Goal: Task Accomplishment & Management: Manage account settings

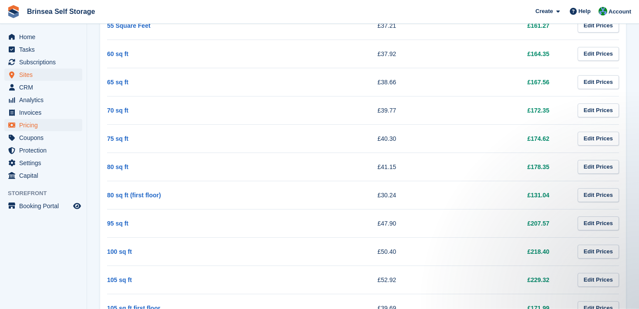
scroll to position [668, 0]
click at [31, 60] on span "Subscriptions" at bounding box center [45, 62] width 52 height 12
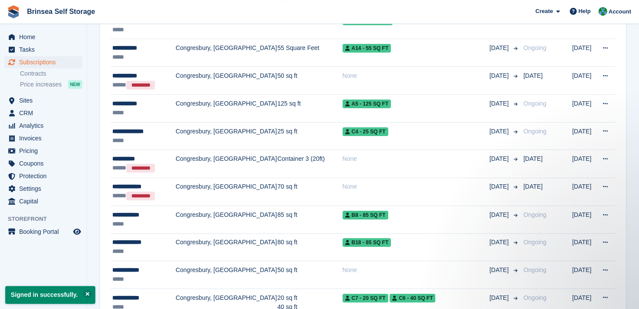
scroll to position [409, 0]
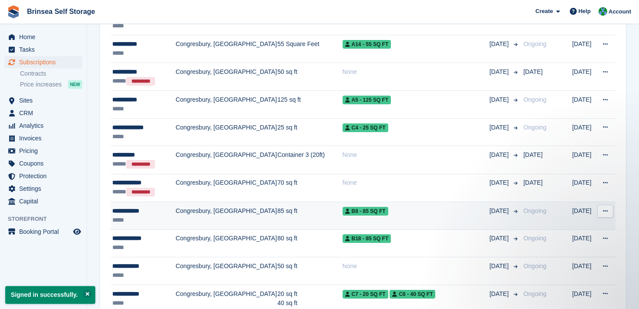
click at [277, 215] on td "85 sq ft" at bounding box center [309, 216] width 65 height 28
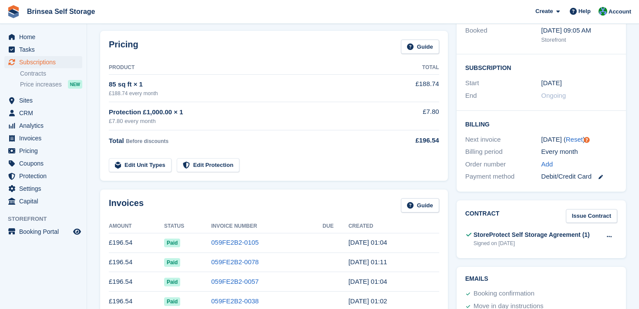
scroll to position [130, 0]
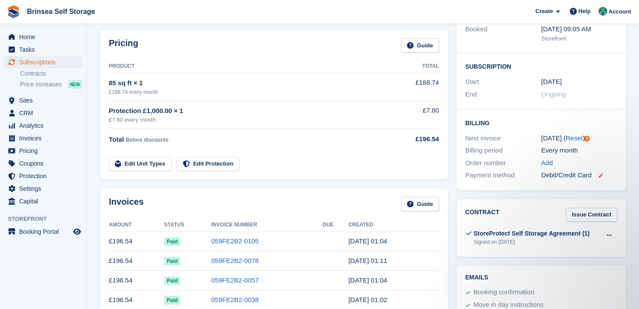
click at [600, 174] on icon at bounding box center [600, 176] width 4 height 4
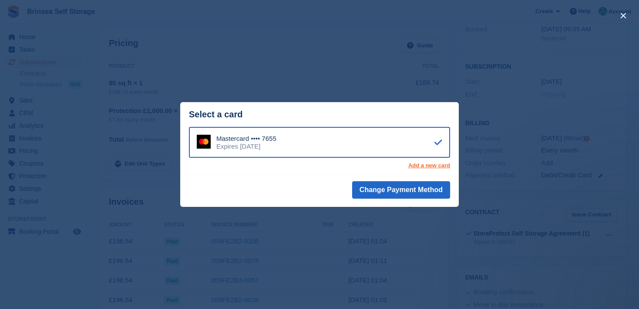
click at [437, 165] on link "Add a new card" at bounding box center [429, 165] width 42 height 7
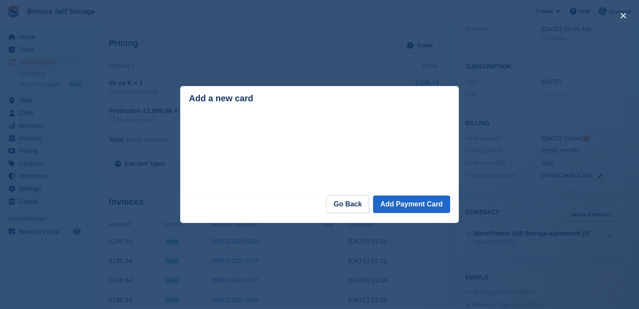
click at [335, 232] on div "close" at bounding box center [319, 154] width 639 height 309
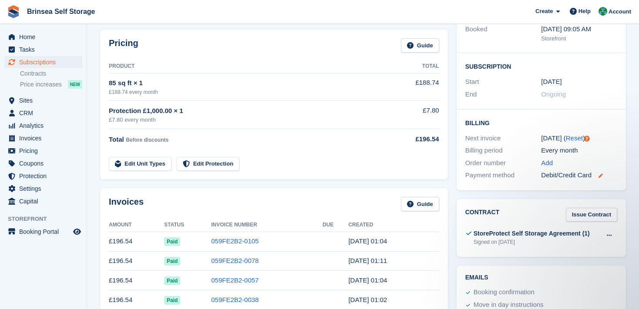
click at [601, 174] on icon at bounding box center [600, 176] width 4 height 4
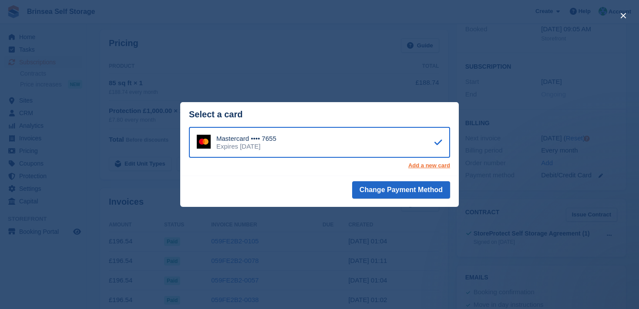
click at [430, 168] on link "Add a new card" at bounding box center [429, 165] width 42 height 7
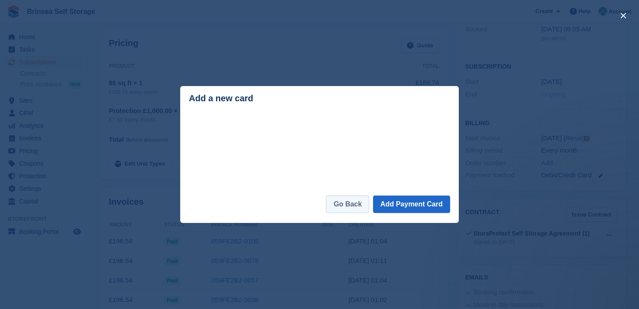
click at [353, 210] on link "Go Back" at bounding box center [347, 204] width 43 height 17
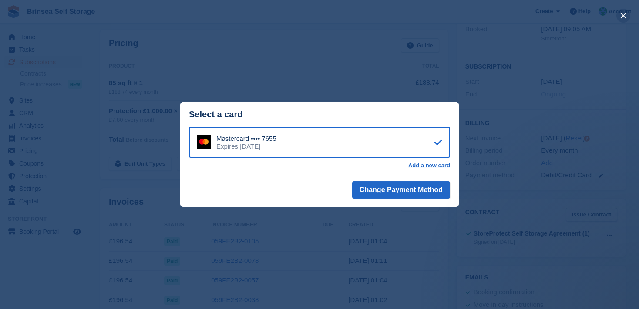
click at [624, 15] on button "close" at bounding box center [623, 16] width 14 height 14
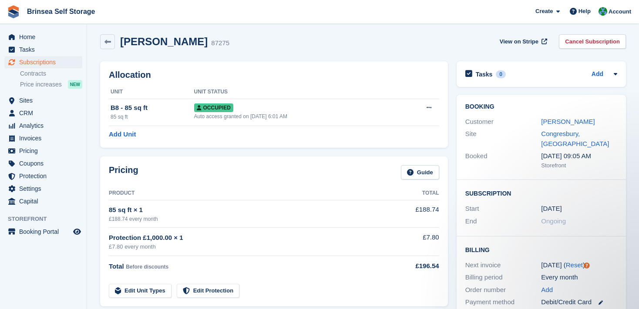
scroll to position [0, 0]
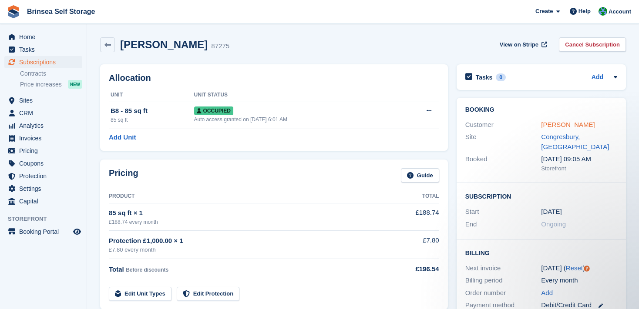
click at [551, 126] on link "Tabitha Bird" at bounding box center [568, 124] width 54 height 7
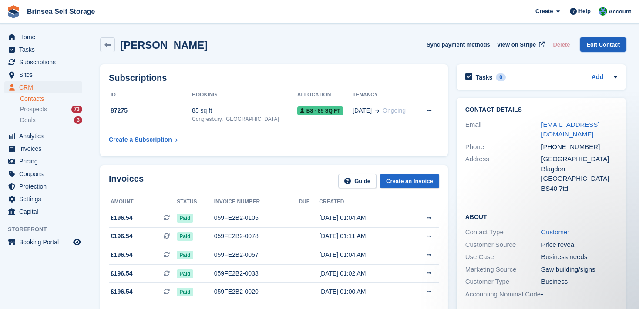
click at [604, 43] on link "Edit Contact" at bounding box center [603, 44] width 46 height 14
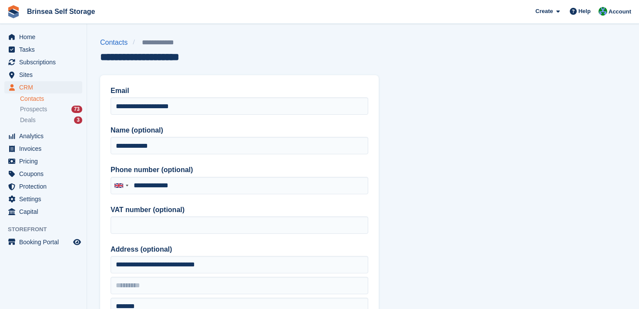
type input "**********"
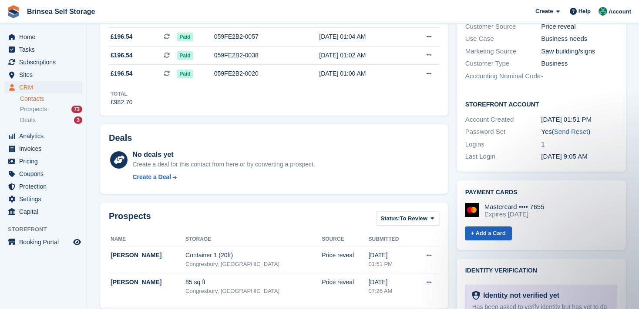
scroll to position [221, 0]
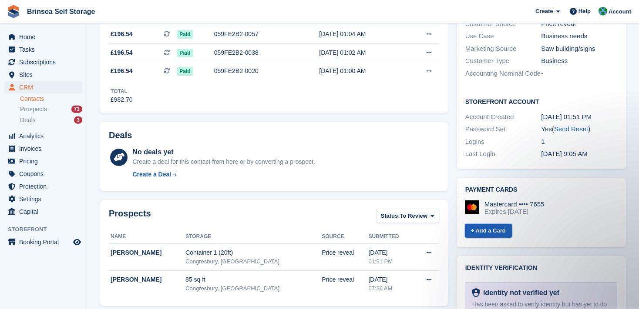
click at [495, 229] on link "+ Add a Card" at bounding box center [488, 231] width 47 height 14
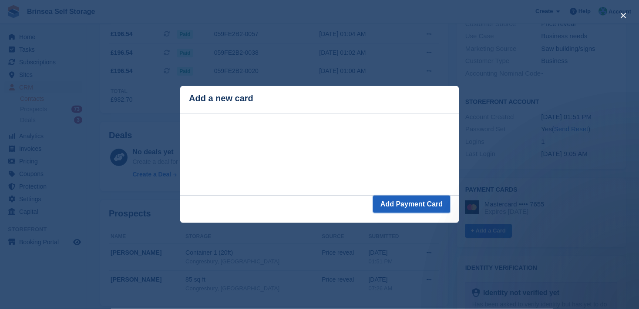
click at [416, 203] on button "Add Payment Card" at bounding box center [411, 204] width 77 height 17
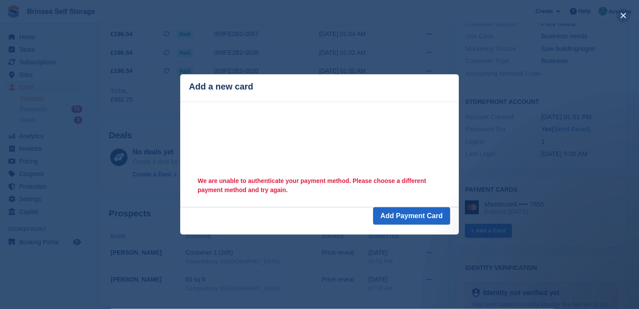
click at [625, 16] on button "close" at bounding box center [623, 16] width 14 height 14
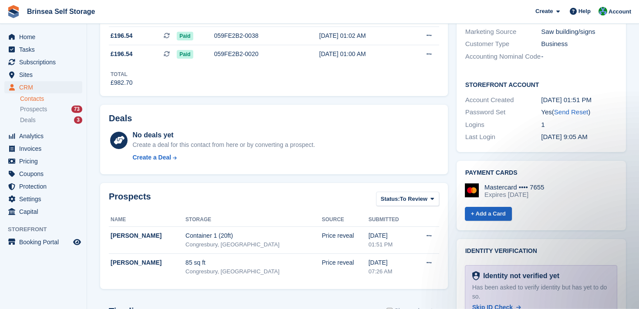
scroll to position [240, 0]
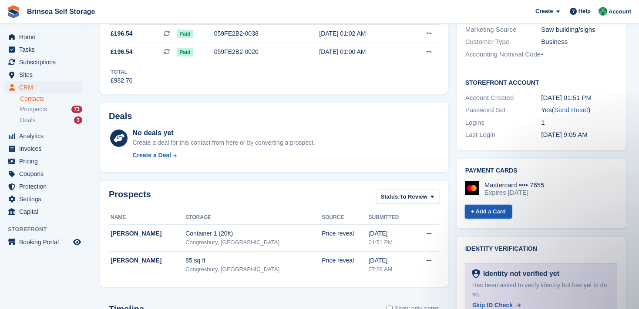
click at [480, 209] on link "+ Add a Card" at bounding box center [488, 212] width 47 height 14
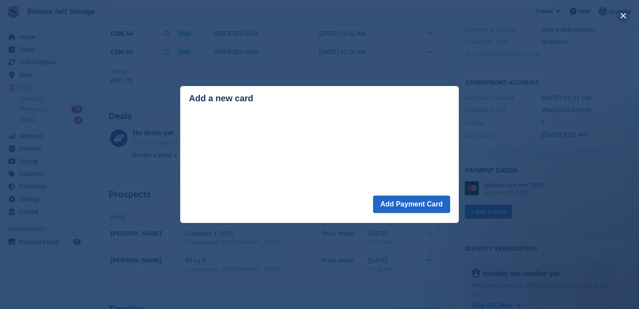
click at [623, 17] on button "close" at bounding box center [623, 16] width 14 height 14
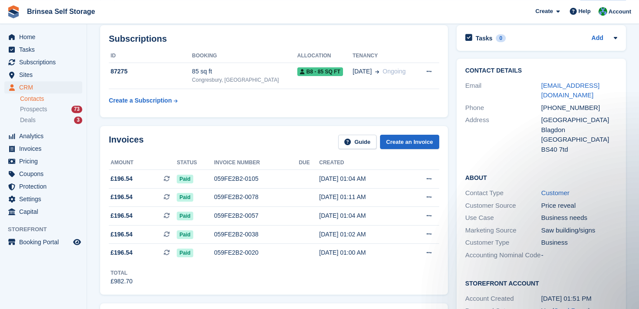
scroll to position [0, 0]
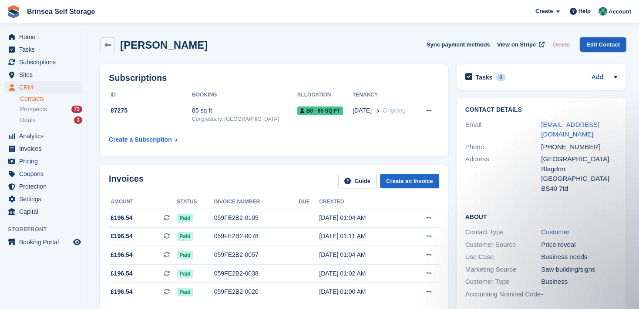
click at [601, 45] on link "Edit Contact" at bounding box center [603, 44] width 46 height 14
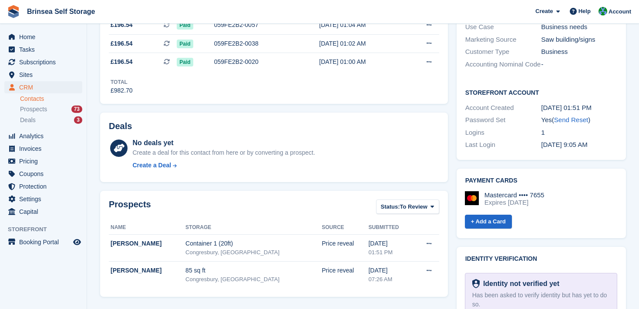
scroll to position [232, 0]
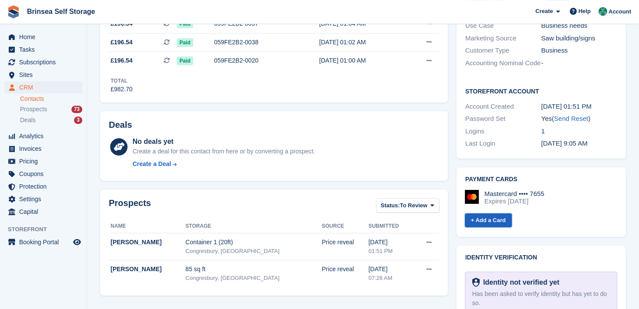
click at [487, 218] on link "+ Add a Card" at bounding box center [488, 221] width 47 height 14
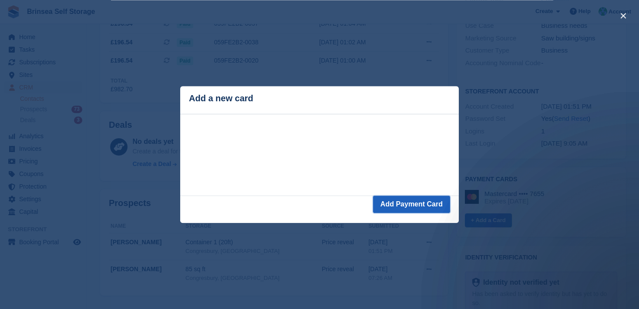
click at [424, 204] on button "Add Payment Card" at bounding box center [411, 204] width 77 height 17
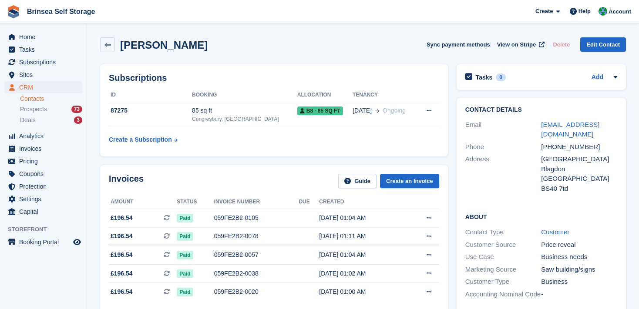
scroll to position [232, 0]
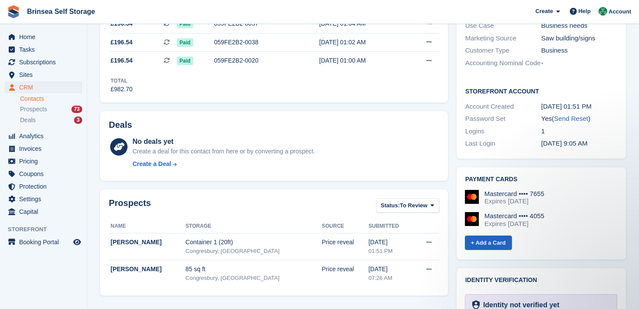
click at [495, 199] on div "Expires [DATE]" at bounding box center [514, 202] width 60 height 8
